Goal: Information Seeking & Learning: Check status

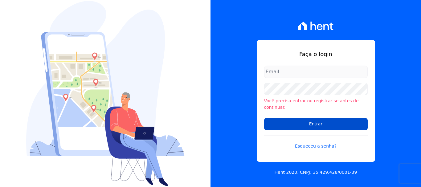
type input "documentos@fronteimoveis.com.br"
click at [320, 121] on input "Entrar" at bounding box center [315, 124] width 103 height 12
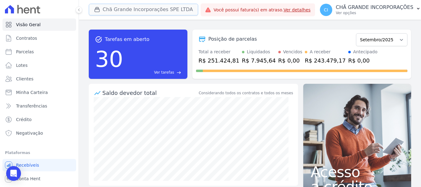
click at [120, 13] on button "Chã Grande Incorporações SPE LTDA" at bounding box center [143, 10] width 109 height 12
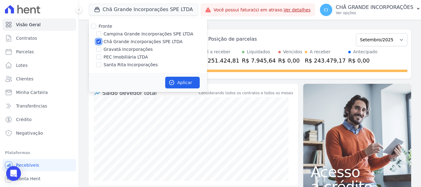
click at [99, 41] on input "Chã Grande Incorporações SPE LTDA" at bounding box center [98, 41] width 5 height 5
checkbox input "false"
click at [109, 65] on label "Santa Rita Incorporações" at bounding box center [130, 65] width 54 height 6
click at [101, 65] on input "Santa Rita Incorporações" at bounding box center [98, 64] width 5 height 5
checkbox input "true"
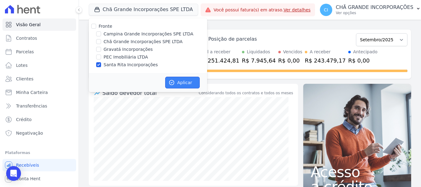
click at [182, 79] on button "Aplicar" at bounding box center [182, 83] width 34 height 12
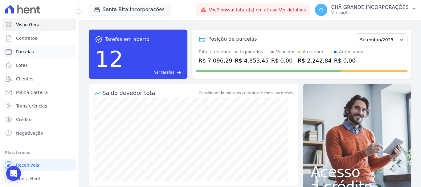
click at [28, 50] on span "Parcelas" at bounding box center [25, 52] width 18 height 6
select select
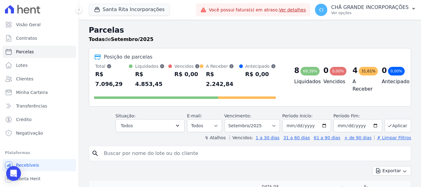
click at [204, 147] on input "search" at bounding box center [254, 153] width 308 height 12
click at [248, 119] on select "Filtrar por período ──────── Todos os meses Novembro/2020 Dezembro/2020 Janeiro…" at bounding box center [251, 125] width 55 height 13
click at [25, 72] on ul "Visão Geral Contratos Parcelas Lotes Clientes Minha Carteira Transferências Cré…" at bounding box center [39, 78] width 74 height 121
click at [26, 80] on span "Clientes" at bounding box center [24, 79] width 17 height 6
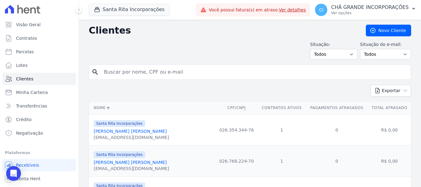
click at [187, 70] on input "search" at bounding box center [254, 72] width 308 height 12
type input "natalicio araujo"
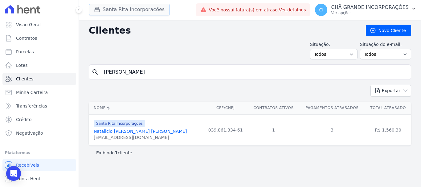
click at [116, 10] on button "Santa Rita Incorporações" at bounding box center [129, 10] width 81 height 12
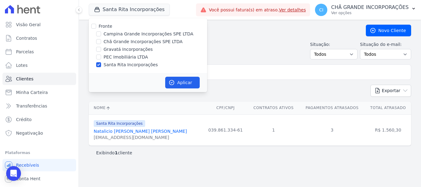
click at [94, 63] on div "Santa Rita Incorporações" at bounding box center [148, 65] width 118 height 6
click at [100, 66] on input "Santa Rita Incorporações" at bounding box center [98, 64] width 5 height 5
checkbox input "false"
click at [116, 42] on label "Chã Grande Incorporações SPE LTDA" at bounding box center [142, 41] width 79 height 6
click at [101, 42] on input "Chã Grande Incorporações SPE LTDA" at bounding box center [98, 41] width 5 height 5
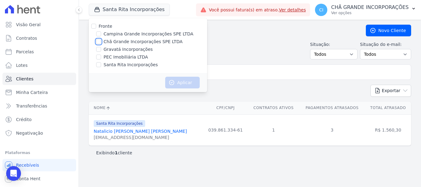
checkbox input "true"
click at [190, 84] on button "Aplicar" at bounding box center [182, 83] width 34 height 12
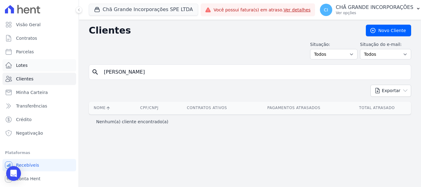
click at [26, 59] on link "Lotes" at bounding box center [39, 65] width 74 height 12
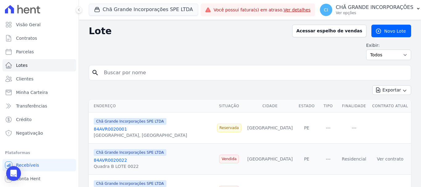
click at [166, 75] on input "search" at bounding box center [254, 73] width 308 height 12
type input "[PERSON_NAME]"
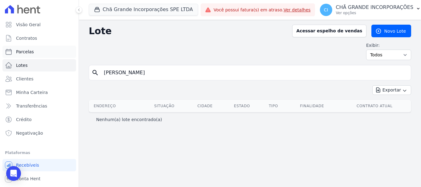
click at [24, 52] on span "Parcelas" at bounding box center [25, 52] width 18 height 6
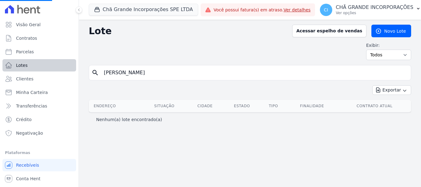
drag, startPoint x: 81, startPoint y: 72, endPoint x: 65, endPoint y: 71, distance: 16.4
click at [68, 71] on div "Visão Geral Contratos Parcelas Lotes Clientes Minha Carteira Transferências Cré…" at bounding box center [210, 93] width 421 height 187
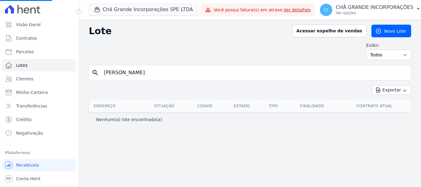
select select
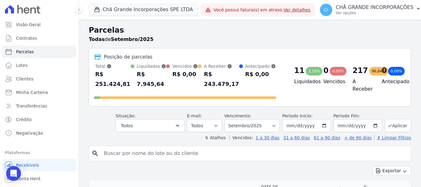
click at [167, 151] on input "search" at bounding box center [254, 153] width 308 height 12
paste input "natali-cio2012@hotmaill.com"
drag, startPoint x: 182, startPoint y: 144, endPoint x: 0, endPoint y: 132, distance: 182.7
click at [0, 132] on div "Visão Geral Contratos Parcelas Lotes Clientes Minha Carteira Transferências Cré…" at bounding box center [210, 93] width 421 height 187
type input "[PERSON_NAME]"
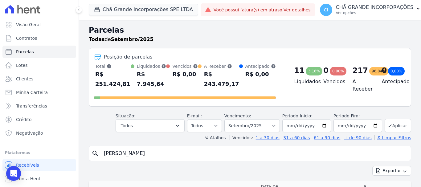
select select
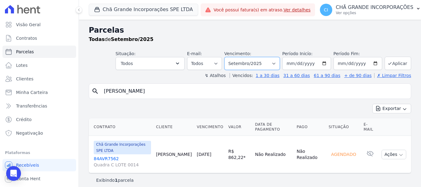
click at [254, 67] on select "Filtrar por período ──────── Todos os meses Outubro/2019 Novembro/2019 Dezembro…" at bounding box center [251, 63] width 55 height 13
select select "12/2024"
click at [228, 57] on select "Filtrar por período ──────── Todos os meses Outubro/2019 Novembro/2019 Dezembro…" at bounding box center [251, 63] width 55 height 13
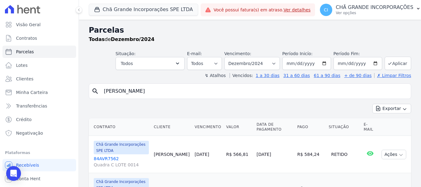
select select
click at [248, 65] on select "Filtrar por período ──────── Todos os meses Outubro/2019 Novembro/2019 Dezembro…" at bounding box center [251, 63] width 55 height 13
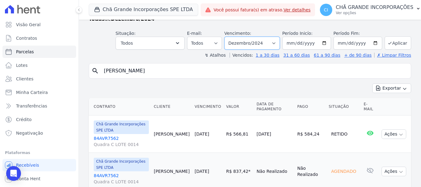
scroll to position [31, 0]
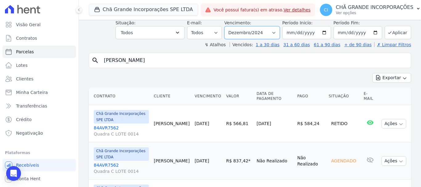
click at [244, 33] on select "Filtrar por período ──────── Todos os meses Outubro/2019 Novembro/2019 Dezembro…" at bounding box center [251, 32] width 55 height 13
select select "01/2025"
click at [228, 26] on select "Filtrar por período ──────── Todos os meses Outubro/2019 Novembro/2019 Dezembro…" at bounding box center [251, 32] width 55 height 13
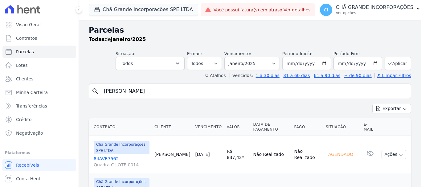
select select
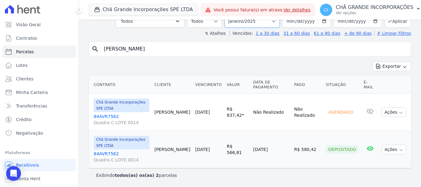
scroll to position [37, 0]
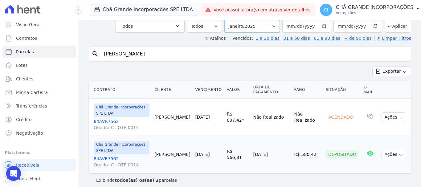
click at [261, 22] on select "Filtrar por período ──────── Todos os meses Outubro/2019 Novembro/2019 Dezembro…" at bounding box center [251, 26] width 55 height 13
select select "02/2025"
click at [228, 20] on select "Filtrar por período ──────── Todos os meses Outubro/2019 Novembro/2019 Dezembro…" at bounding box center [251, 26] width 55 height 13
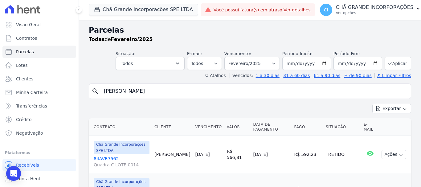
select select
click at [252, 66] on select "Filtrar por período ──────── Todos os meses Outubro/2019 Novembro/2019 Dezembro…" at bounding box center [251, 63] width 55 height 13
select select "03/2025"
click at [228, 57] on select "Filtrar por período ──────── Todos os meses Outubro/2019 Novembro/2019 Dezembro…" at bounding box center [251, 63] width 55 height 13
select select
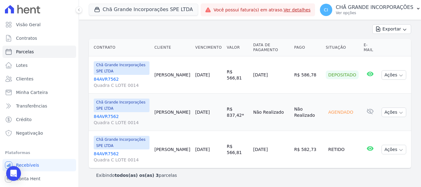
scroll to position [18, 0]
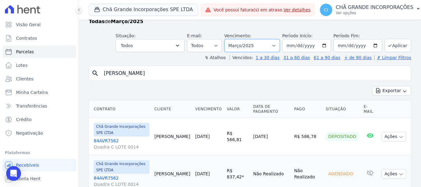
click at [252, 47] on select "Filtrar por período ──────── Todos os meses Outubro/2019 Novembro/2019 Dezembro…" at bounding box center [251, 45] width 55 height 13
select select "04/2025"
click at [228, 39] on select "Filtrar por período ──────── Todos os meses Outubro/2019 Novembro/2019 Dezembro…" at bounding box center [251, 45] width 55 height 13
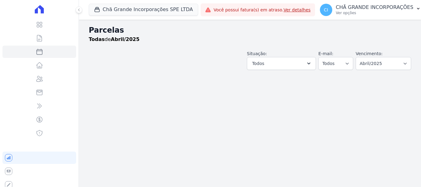
select select
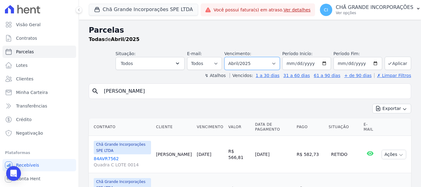
click at [271, 65] on select "Filtrar por período ──────── Todos os meses Outubro/2019 Novembro/2019 Dezembro…" at bounding box center [251, 63] width 55 height 13
select select "05/2025"
click at [228, 57] on select "Filtrar por período ──────── Todos os meses Outubro/2019 Novembro/2019 Dezembro…" at bounding box center [251, 63] width 55 height 13
select select
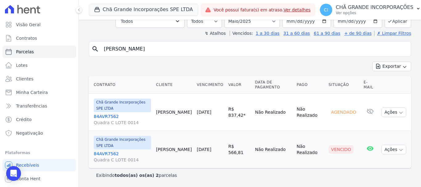
scroll to position [11, 0]
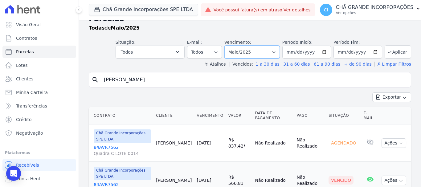
click at [242, 55] on select "Filtrar por período ──────── Todos os meses Outubro/2019 Novembro/2019 Dezembro…" at bounding box center [251, 52] width 55 height 13
select select "06/2025"
click at [228, 46] on select "Filtrar por período ──────── Todos os meses Outubro/2019 Novembro/2019 Dezembro…" at bounding box center [251, 52] width 55 height 13
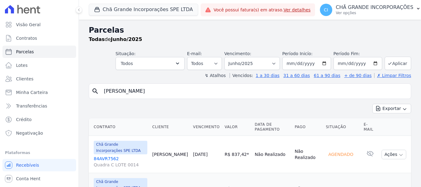
select select
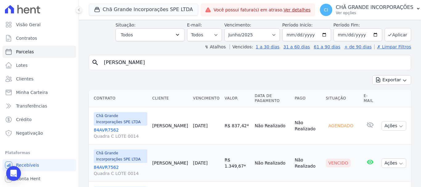
scroll to position [18, 0]
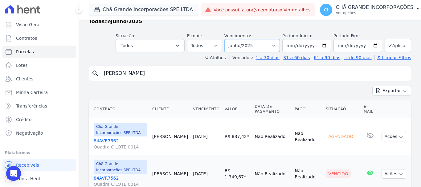
click at [252, 43] on select "Filtrar por período ──────── Todos os meses Outubro/2019 Novembro/2019 Dezembro…" at bounding box center [251, 45] width 55 height 13
select select "07/2025"
click at [228, 39] on select "Filtrar por período ──────── Todos os meses Outubro/2019 Novembro/2019 Dezembro…" at bounding box center [251, 45] width 55 height 13
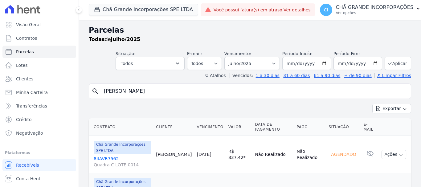
select select
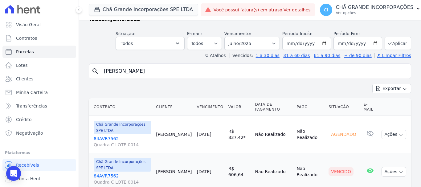
scroll to position [42, 0]
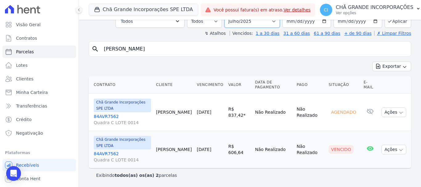
click at [247, 26] on select "Filtrar por período ──────── Todos os meses Outubro/2019 Novembro/2019 Dezembro…" at bounding box center [251, 21] width 55 height 13
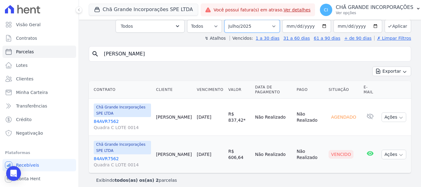
select select "08/2025"
click at [228, 20] on select "Filtrar por período ──────── Todos os meses Outubro/2019 Novembro/2019 Dezembro…" at bounding box center [251, 26] width 55 height 13
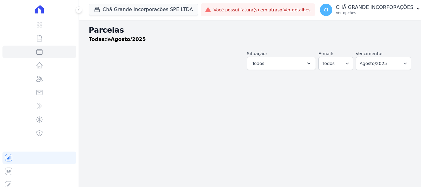
select select
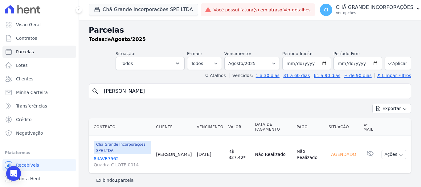
scroll to position [5, 0]
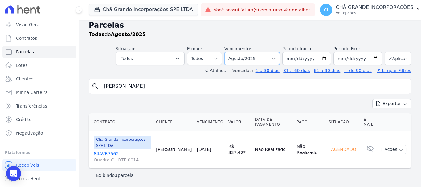
click at [248, 55] on select "Filtrar por período ──────── Todos os meses Outubro/2019 Novembro/2019 Dezembro…" at bounding box center [251, 58] width 55 height 13
select select "07/2025"
click at [228, 52] on select "Filtrar por período ──────── Todos os meses Outubro/2019 Novembro/2019 Dezembro…" at bounding box center [251, 58] width 55 height 13
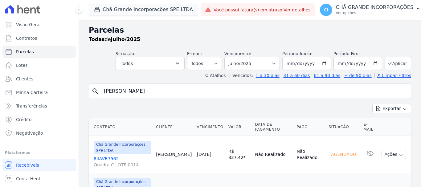
select select
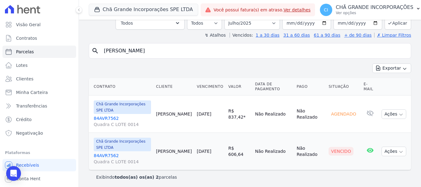
scroll to position [42, 0]
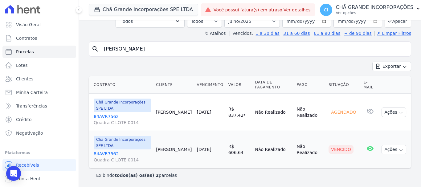
click at [102, 154] on link "84AVR7562 Quadra C LOTE 0014" at bounding box center [122, 157] width 57 height 12
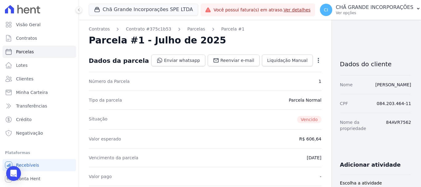
select select
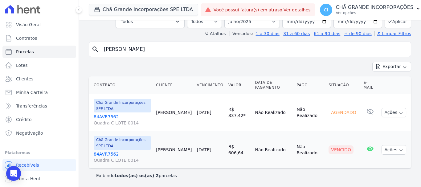
scroll to position [42, 0]
click at [28, 53] on span "Parcelas" at bounding box center [25, 52] width 18 height 6
select select
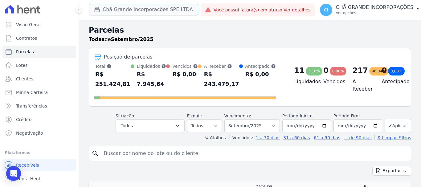
click at [128, 11] on button "Chã Grande Incorporações SPE LTDA" at bounding box center [143, 10] width 109 height 12
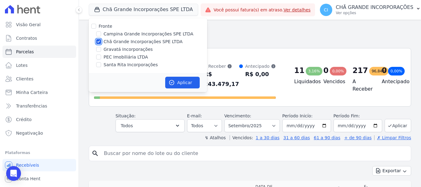
click at [99, 41] on input "Chã Grande Incorporações SPE LTDA" at bounding box center [98, 41] width 5 height 5
checkbox input "false"
click at [99, 64] on input "Santa Rita Incorporações" at bounding box center [98, 64] width 5 height 5
checkbox input "true"
click at [185, 82] on button "Aplicar" at bounding box center [182, 83] width 34 height 12
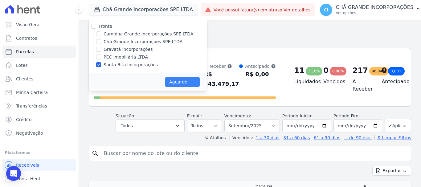
select select
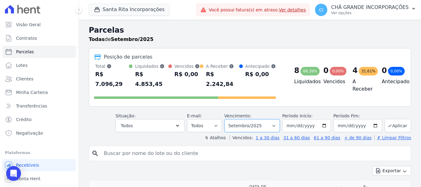
click at [247, 119] on select "Filtrar por período ──────── Todos os meses Novembro/2020 Dezembro/2020 Janeiro…" at bounding box center [251, 125] width 55 height 13
